Goal: Transaction & Acquisition: Purchase product/service

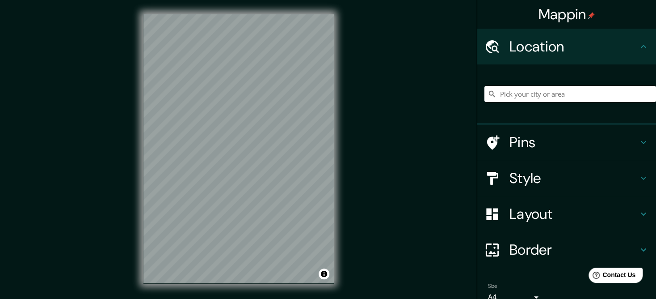
click at [139, 110] on div "© Mapbox © OpenStreetMap Improve this map" at bounding box center [238, 148] width 219 height 297
click at [547, 94] on input "Pick your city or area" at bounding box center [571, 94] width 172 height 16
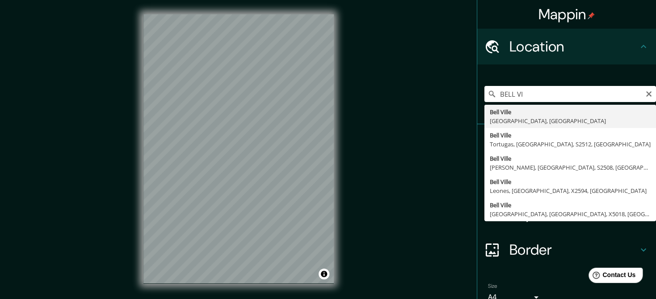
type input "[GEOGRAPHIC_DATA], [GEOGRAPHIC_DATA], [GEOGRAPHIC_DATA]"
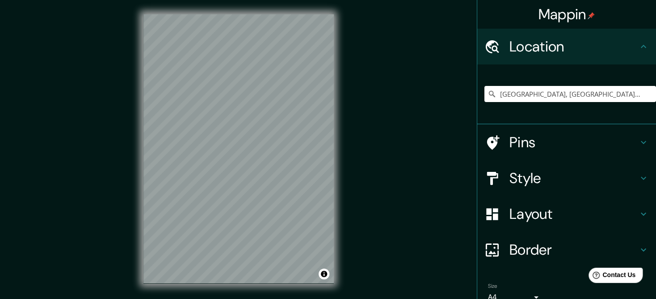
click at [520, 170] on h4 "Style" at bounding box center [574, 178] width 129 height 18
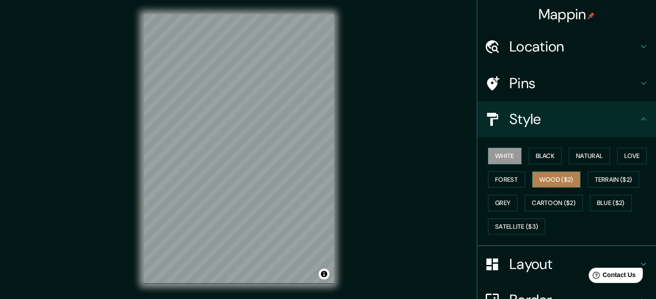
click at [553, 181] on button "Wood ($2)" at bounding box center [556, 179] width 48 height 17
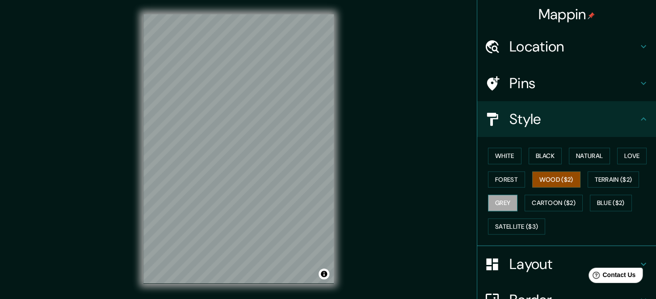
click at [495, 202] on button "Grey" at bounding box center [503, 202] width 30 height 17
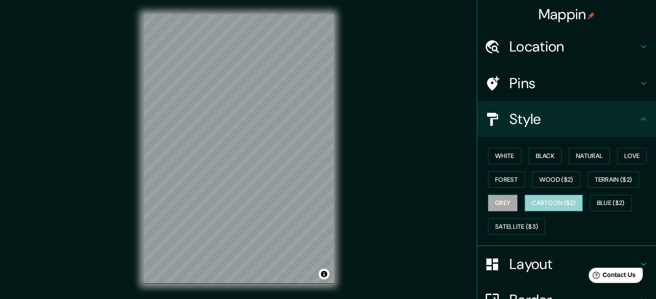
click at [549, 198] on button "Cartoon ($2)" at bounding box center [554, 202] width 58 height 17
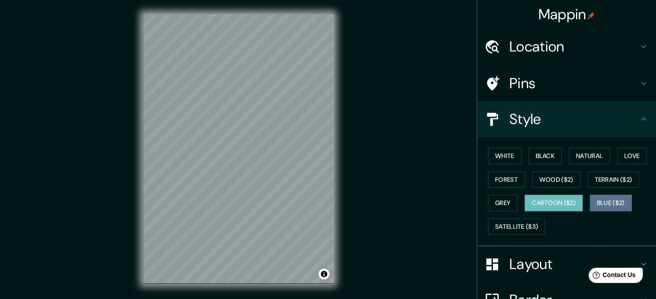
click at [605, 196] on button "Blue ($2)" at bounding box center [611, 202] width 42 height 17
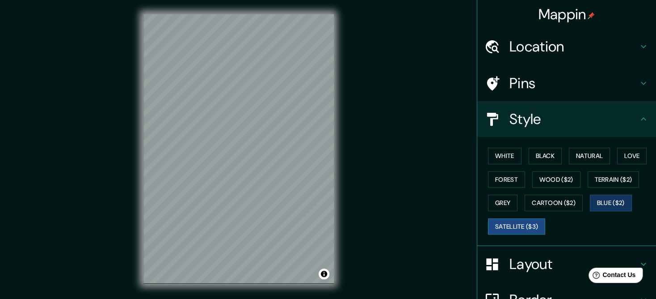
click at [509, 225] on button "Satellite ($3)" at bounding box center [516, 226] width 57 height 17
click at [505, 156] on button "White" at bounding box center [505, 156] width 34 height 17
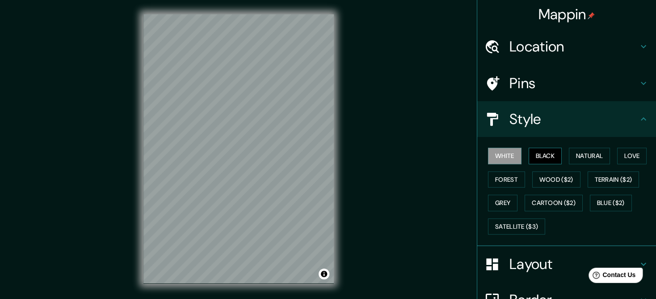
click at [551, 154] on button "Black" at bounding box center [546, 156] width 34 height 17
click at [569, 156] on button "Natural" at bounding box center [589, 156] width 41 height 17
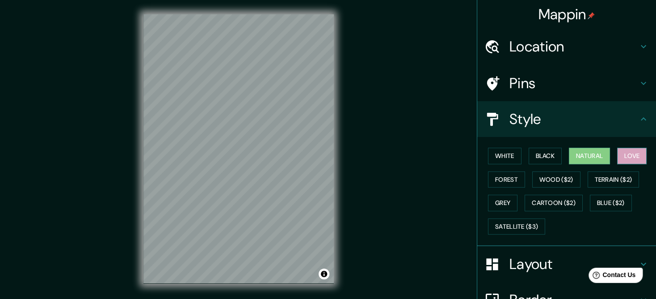
click at [626, 156] on button "Love" at bounding box center [632, 156] width 30 height 17
click at [500, 180] on button "Forest" at bounding box center [506, 179] width 37 height 17
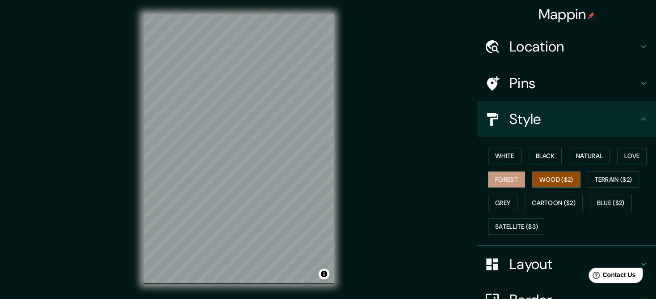
click at [545, 178] on button "Wood ($2)" at bounding box center [556, 179] width 48 height 17
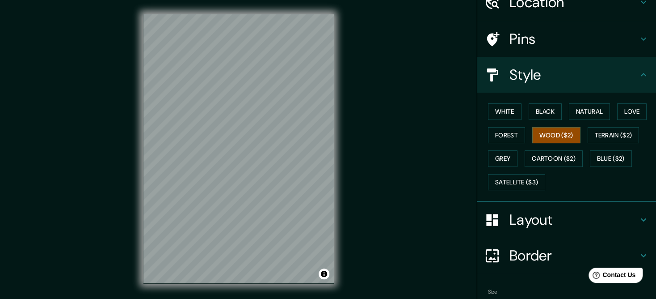
scroll to position [89, 0]
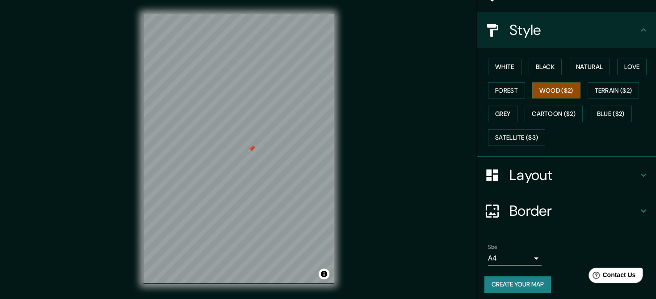
click at [253, 148] on div at bounding box center [251, 148] width 7 height 7
drag, startPoint x: 334, startPoint y: 156, endPoint x: 437, endPoint y: 168, distance: 103.9
click at [437, 168] on div "Mappin Location [GEOGRAPHIC_DATA], [GEOGRAPHIC_DATA], [GEOGRAPHIC_DATA] Pins St…" at bounding box center [328, 156] width 656 height 312
click at [638, 172] on icon at bounding box center [643, 174] width 11 height 11
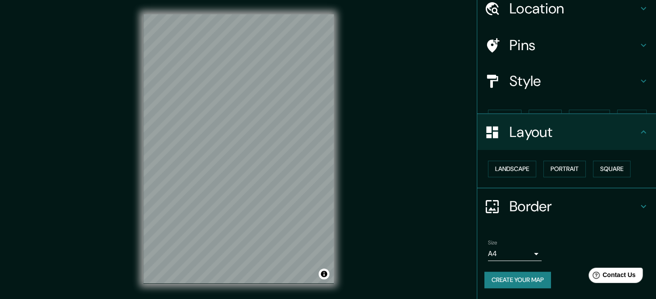
scroll to position [22, 0]
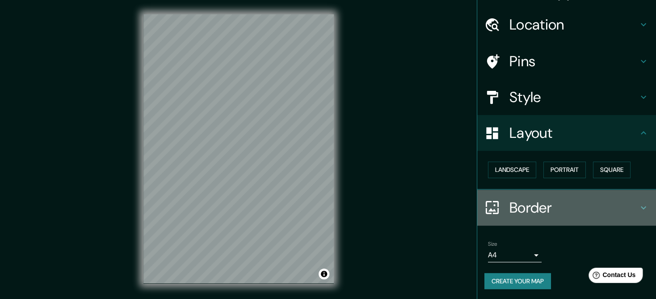
click at [638, 205] on icon at bounding box center [643, 207] width 11 height 11
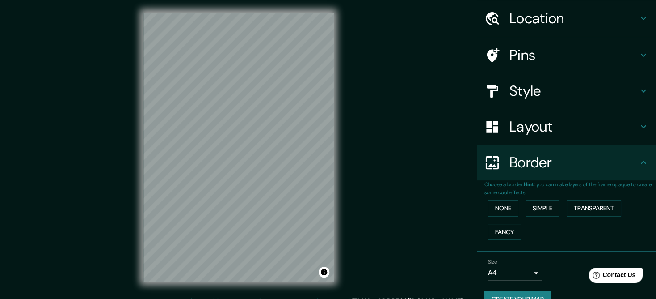
scroll to position [0, 0]
